Goal: Task Accomplishment & Management: Use online tool/utility

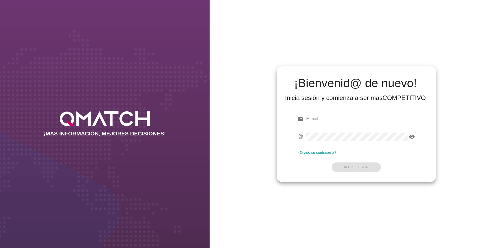
type input "[EMAIL_ADDRESS][DOMAIN_NAME]"
click at [357, 166] on form "email [EMAIL_ADDRESS][DOMAIN_NAME] fingerprint visibility ¿Olvidó su contraseña…" at bounding box center [356, 142] width 117 height 62
click at [354, 168] on strong "Iniciar Sesión" at bounding box center [356, 167] width 24 height 4
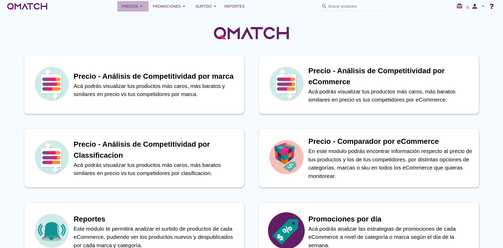
click at [132, 9] on div "Precios arrow_drop_down" at bounding box center [133, 6] width 23 height 6
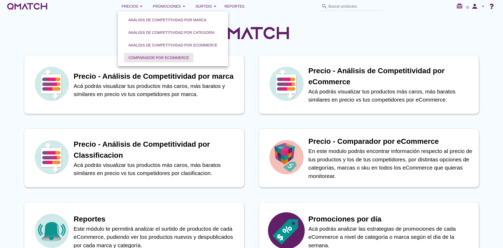
click at [152, 57] on div "Comparador por eCommerce" at bounding box center [158, 58] width 61 height 6
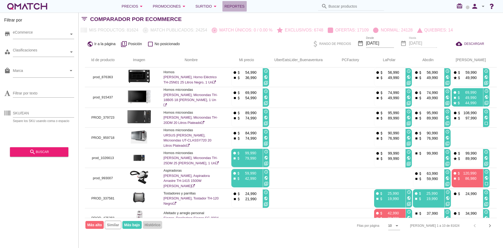
click at [231, 6] on span "Reportes" at bounding box center [234, 6] width 20 height 6
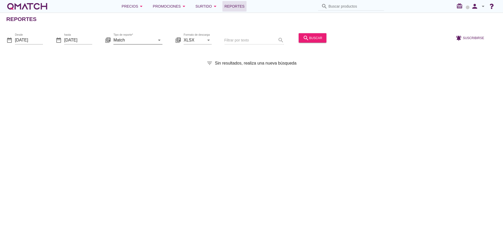
click at [149, 41] on input "Match" at bounding box center [134, 40] width 42 height 8
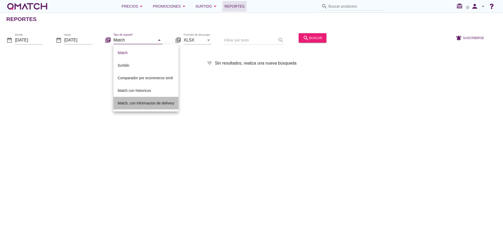
click at [140, 99] on div "Match, con informacion de delivery" at bounding box center [146, 103] width 57 height 13
type input "Match, con informacion de delivery"
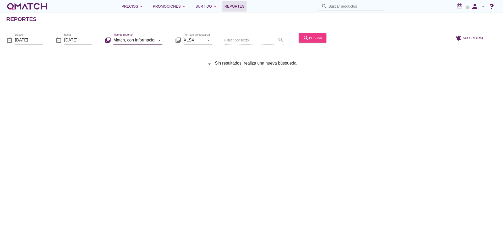
click at [320, 35] on div "search buscar" at bounding box center [312, 38] width 19 height 6
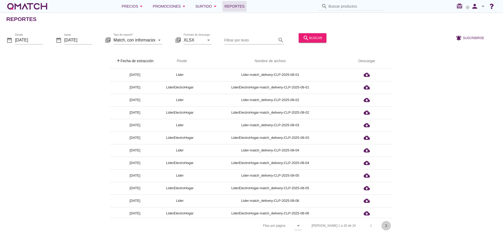
click at [388, 224] on icon "chevron_right" at bounding box center [386, 225] width 6 height 6
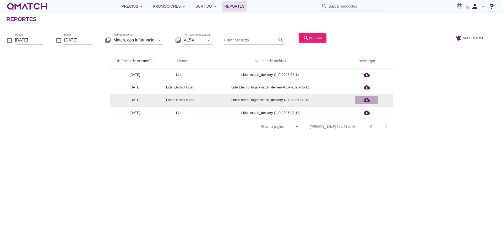
click at [365, 99] on icon "cloud_download" at bounding box center [367, 100] width 6 height 6
